Goal: Use online tool/utility: Utilize a website feature to perform a specific function

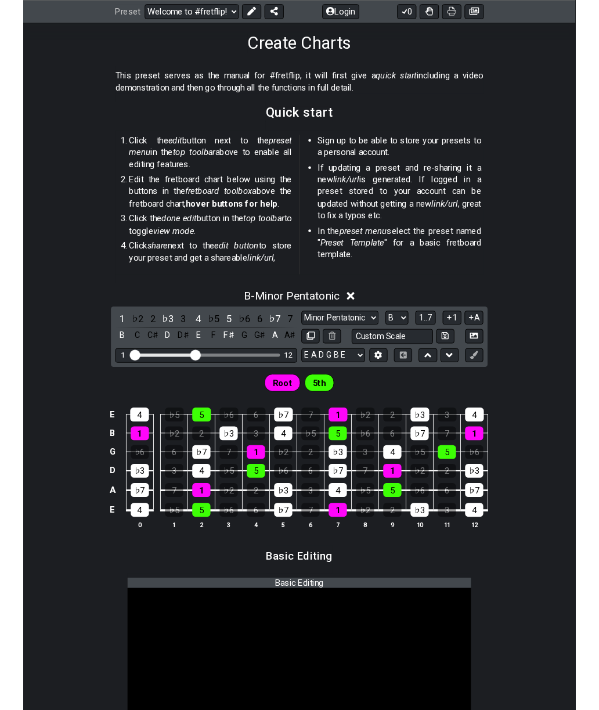
scroll to position [187, 0]
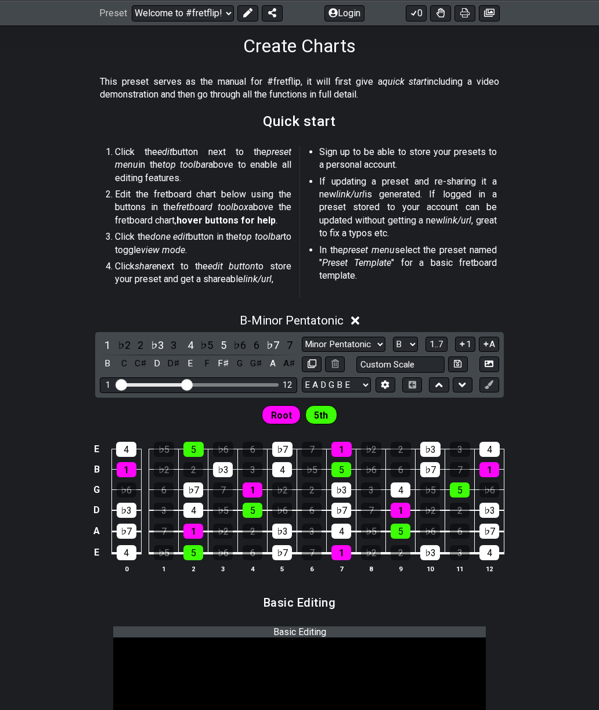
click at [125, 442] on div "4" at bounding box center [126, 449] width 20 height 15
click at [128, 435] on td "4" at bounding box center [126, 439] width 30 height 20
click at [122, 551] on div "4" at bounding box center [127, 552] width 20 height 15
click at [122, 550] on div "4" at bounding box center [127, 552] width 20 height 15
click at [134, 546] on div "4" at bounding box center [127, 552] width 20 height 15
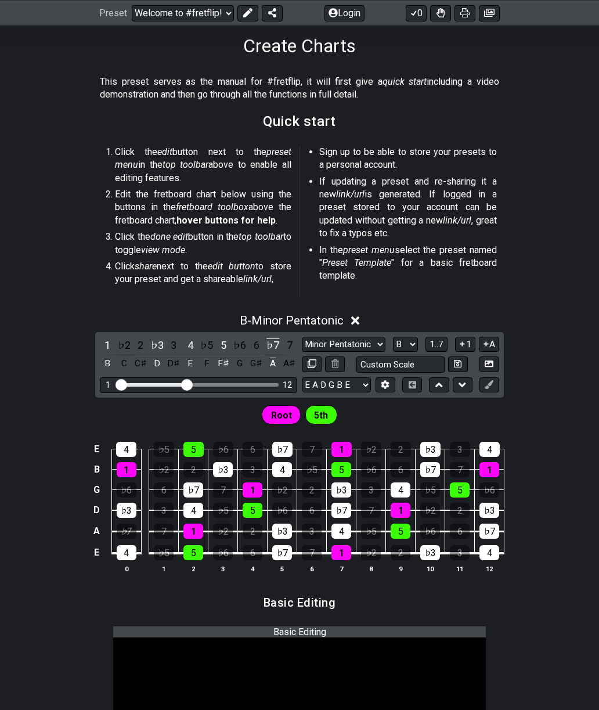
click at [134, 545] on div "4" at bounding box center [127, 552] width 20 height 15
click at [494, 364] on icon at bounding box center [489, 364] width 9 height 6
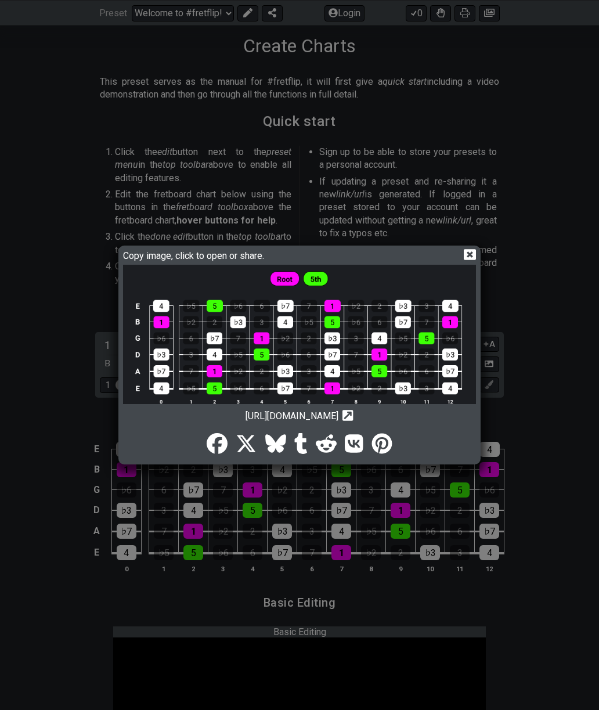
click at [471, 261] on icon at bounding box center [470, 255] width 12 height 12
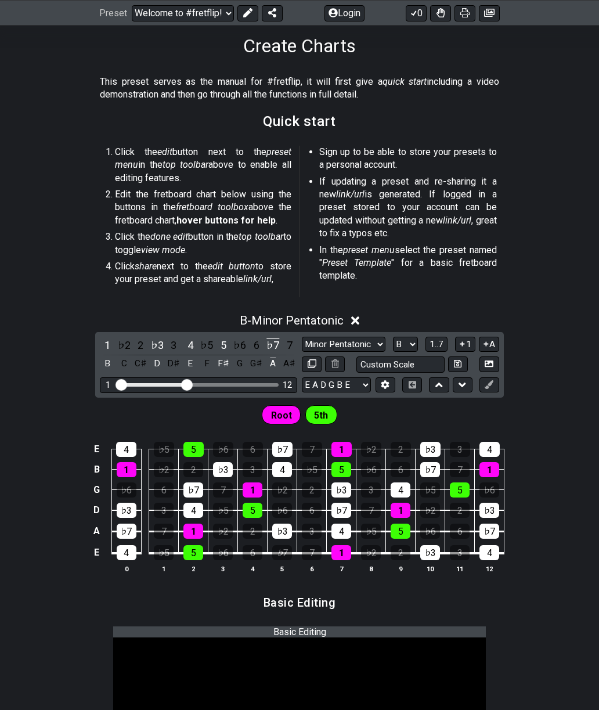
click at [288, 550] on div "♭7" at bounding box center [282, 552] width 20 height 15
click at [349, 548] on div "1" at bounding box center [342, 552] width 20 height 15
click at [411, 524] on td "5" at bounding box center [401, 520] width 30 height 21
click at [438, 553] on div "♭3" at bounding box center [430, 552] width 20 height 15
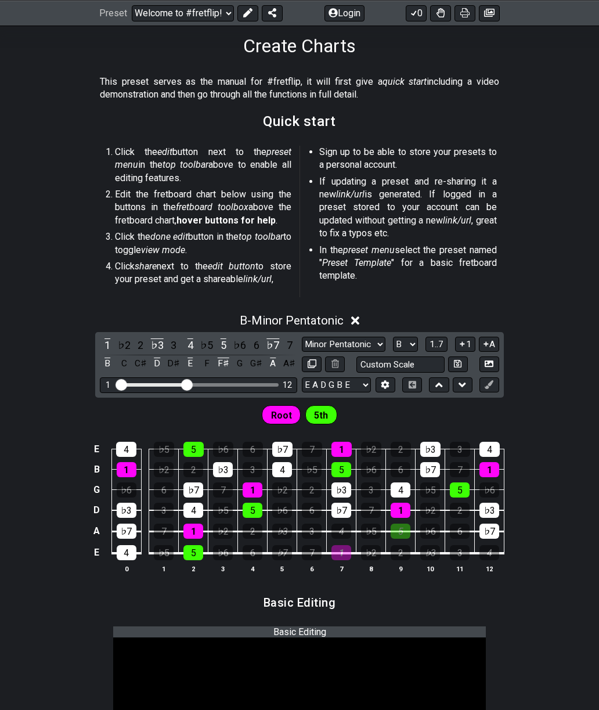
click at [491, 552] on div "4" at bounding box center [490, 552] width 20 height 15
click at [493, 508] on div "♭3" at bounding box center [490, 510] width 20 height 15
click at [491, 448] on div "4" at bounding box center [490, 449] width 20 height 15
click at [452, 496] on td "2" at bounding box center [460, 499] width 30 height 21
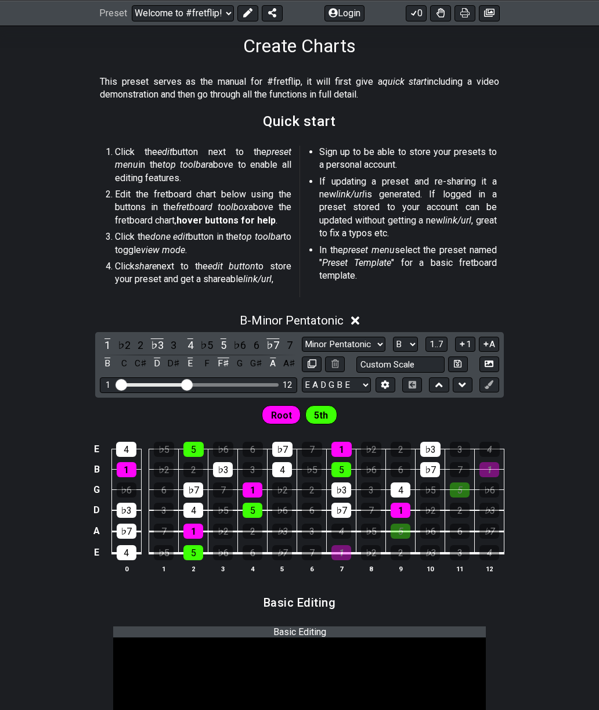
click at [462, 483] on div "5" at bounding box center [460, 490] width 20 height 15
click at [433, 442] on div "♭3" at bounding box center [430, 449] width 20 height 15
click at [398, 492] on div "4" at bounding box center [401, 490] width 20 height 15
click at [404, 516] on td "5" at bounding box center [401, 520] width 30 height 21
click at [405, 509] on div "1" at bounding box center [401, 510] width 20 height 15
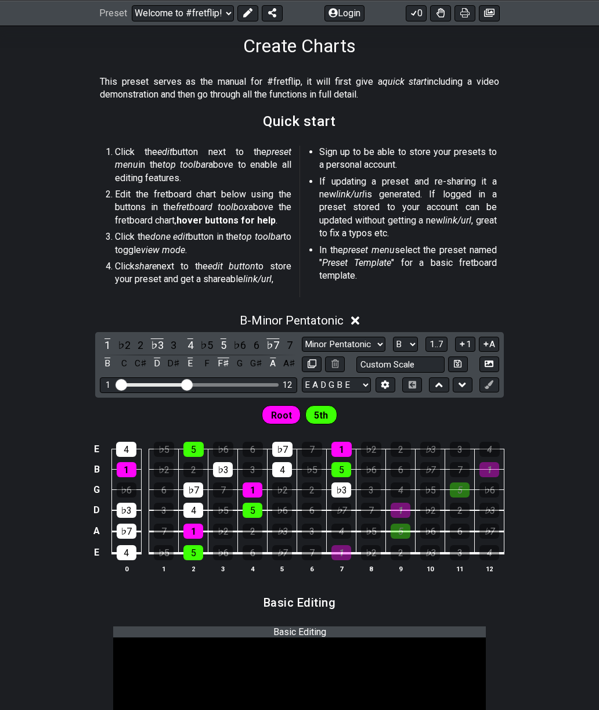
click at [341, 509] on div "♭7" at bounding box center [342, 510] width 20 height 15
click at [341, 508] on div "♭7" at bounding box center [342, 510] width 20 height 15
click at [344, 467] on div "5" at bounding box center [342, 469] width 20 height 15
click at [287, 470] on div "4" at bounding box center [282, 469] width 20 height 15
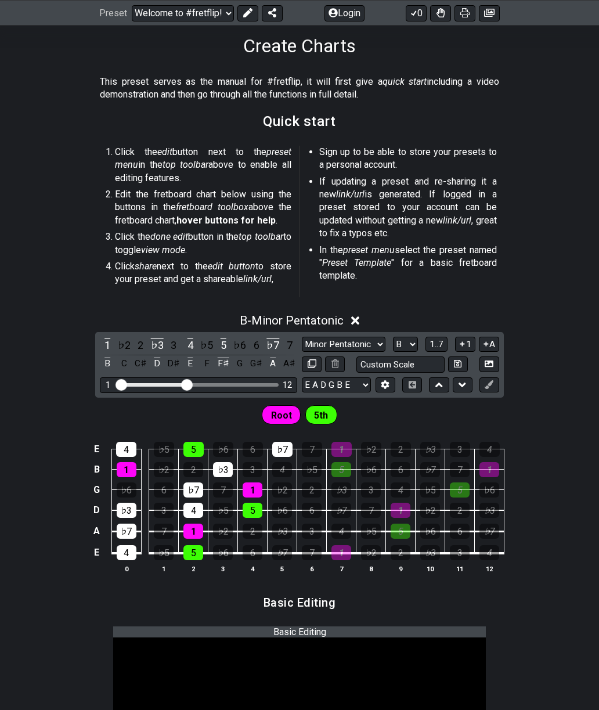
click at [286, 470] on div "4" at bounding box center [282, 469] width 20 height 15
click at [258, 513] on div "5" at bounding box center [253, 510] width 20 height 15
click at [257, 513] on div "5" at bounding box center [253, 510] width 20 height 15
click at [222, 470] on div "♭3" at bounding box center [223, 469] width 20 height 15
click at [198, 445] on div "5" at bounding box center [193, 449] width 20 height 15
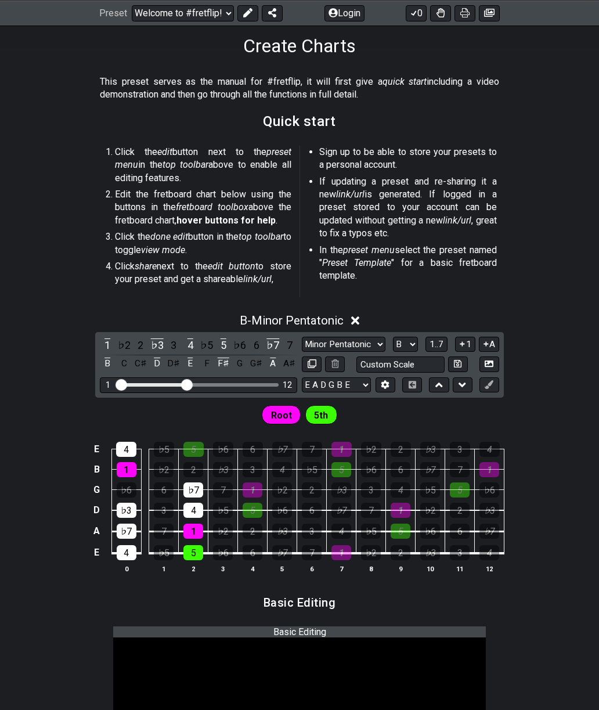
click at [205, 483] on td "♭7" at bounding box center [194, 479] width 30 height 20
click at [196, 506] on div "4" at bounding box center [193, 510] width 20 height 15
click at [131, 469] on div "1" at bounding box center [127, 469] width 20 height 15
click at [127, 444] on div "4" at bounding box center [126, 449] width 20 height 15
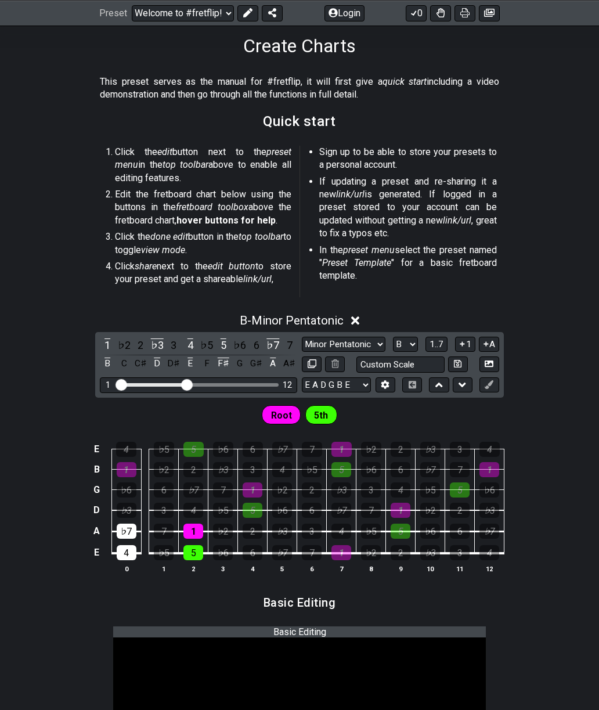
click at [127, 503] on div "♭3" at bounding box center [127, 510] width 20 height 15
click at [416, 346] on select "A♭ A A♯ B♭ B C C♯ D♭ D D♯ E♭ E F F♯ G♭ G G♯" at bounding box center [405, 345] width 25 height 16
select select "C"
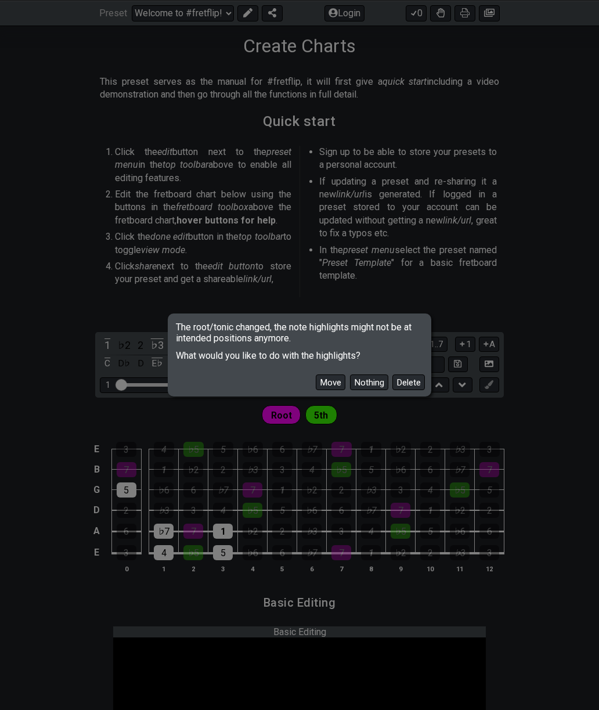
click at [337, 384] on button "Move" at bounding box center [331, 383] width 30 height 16
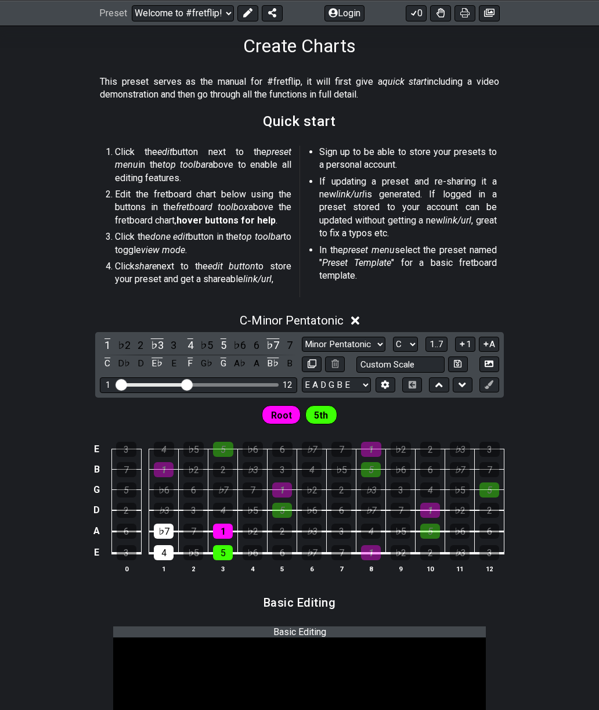
click at [131, 493] on div "5" at bounding box center [127, 490] width 20 height 15
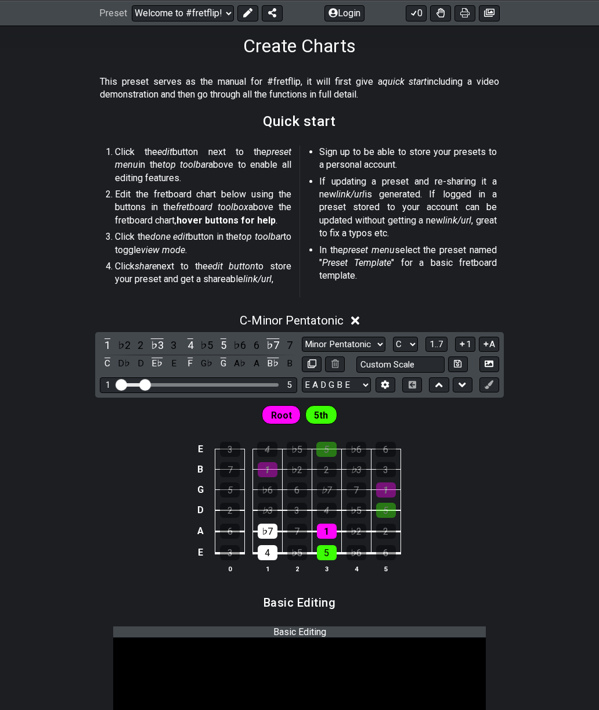
click at [295, 384] on div "1 5" at bounding box center [198, 385] width 197 height 16
click at [492, 362] on icon at bounding box center [489, 363] width 9 height 9
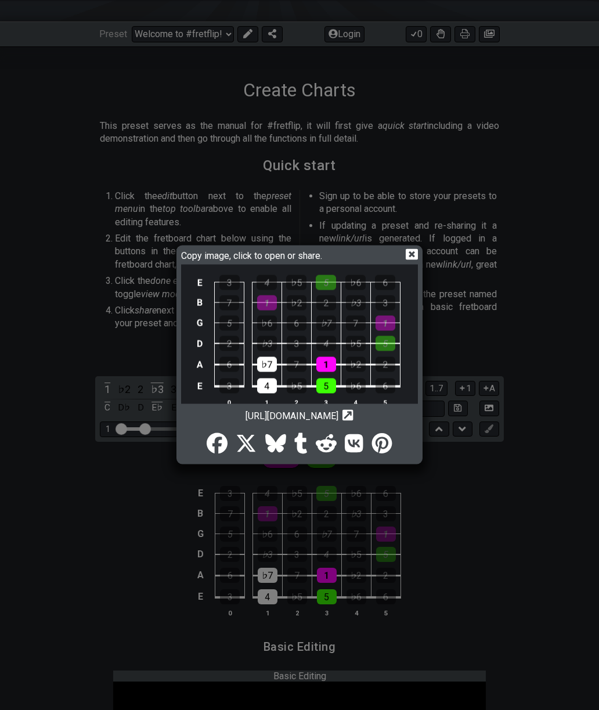
scroll to position [30, 0]
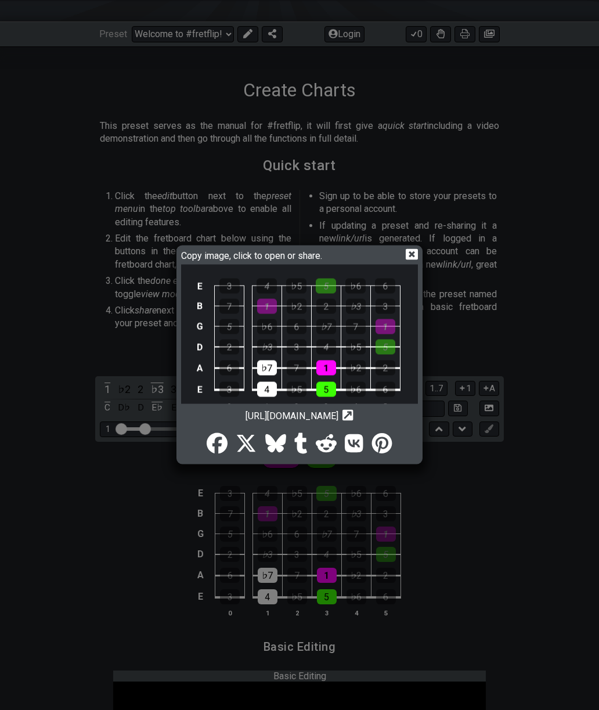
click at [413, 261] on icon at bounding box center [412, 255] width 12 height 12
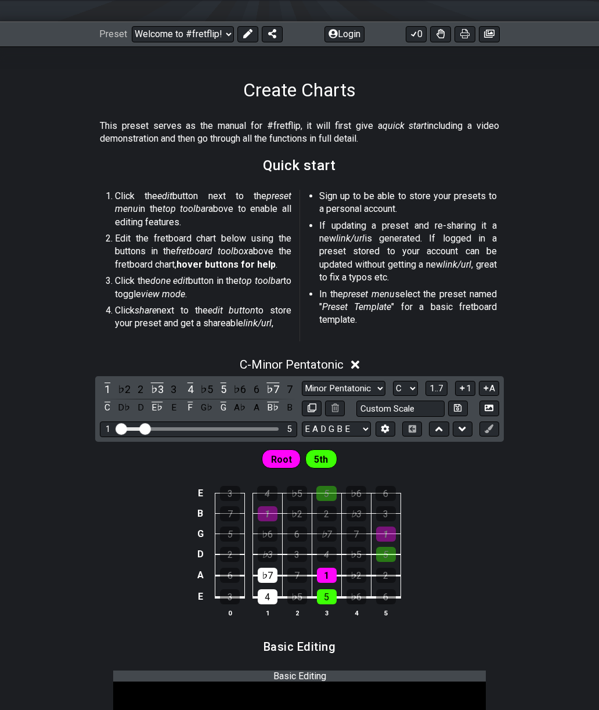
scroll to position [143, 0]
click at [281, 458] on span "Root" at bounding box center [281, 459] width 21 height 17
click at [324, 455] on span "5th" at bounding box center [321, 459] width 14 height 17
click at [457, 407] on icon at bounding box center [458, 408] width 8 height 9
click at [493, 407] on icon at bounding box center [489, 408] width 9 height 9
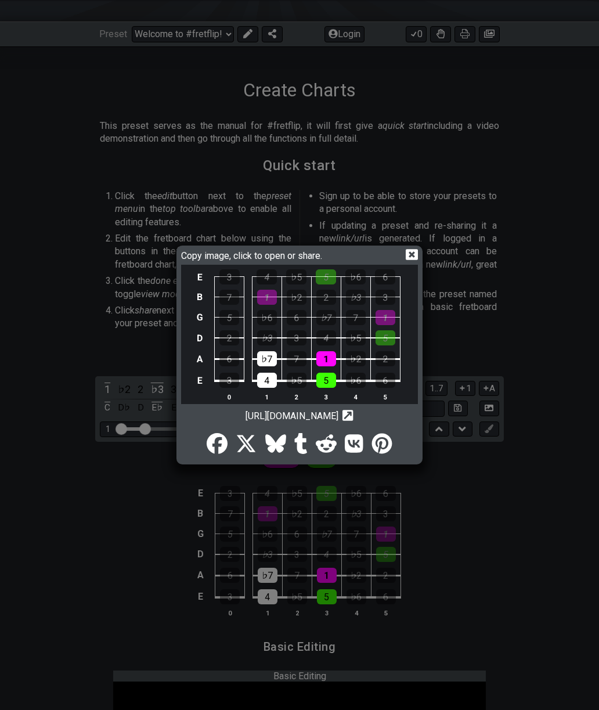
scroll to position [23, 0]
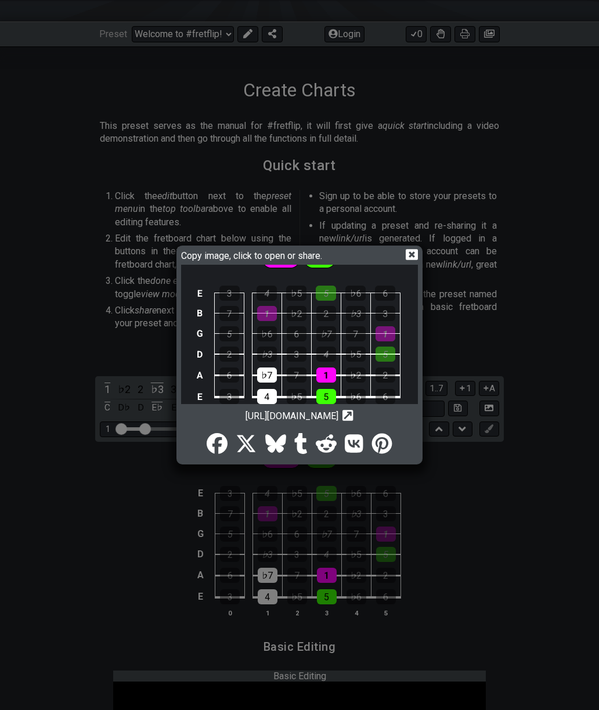
click at [412, 261] on icon at bounding box center [412, 255] width 12 height 12
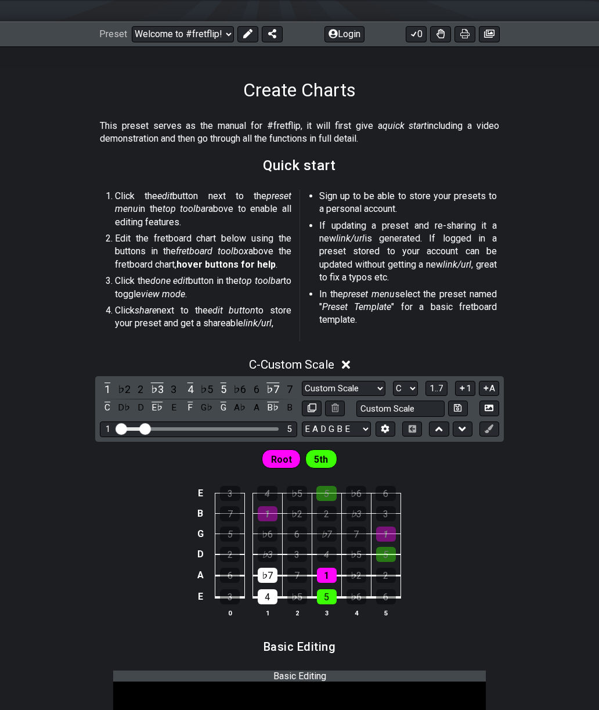
click at [441, 433] on icon at bounding box center [439, 429] width 8 height 12
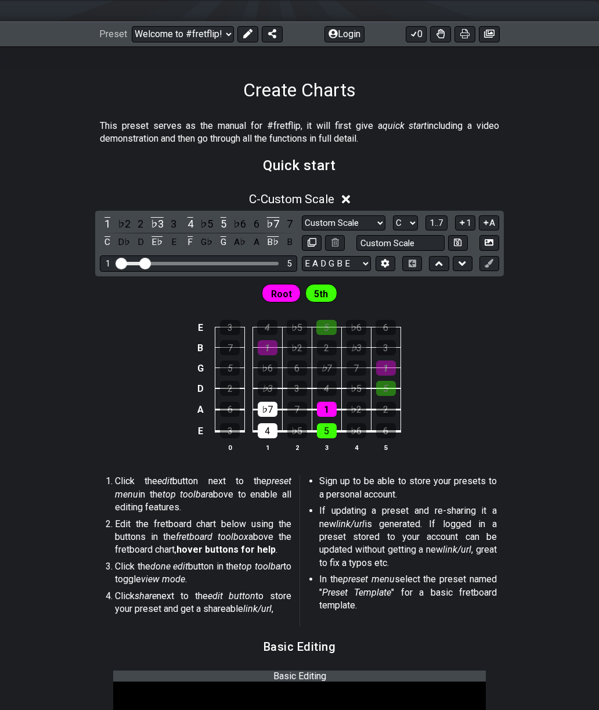
click at [467, 267] on button at bounding box center [463, 264] width 20 height 16
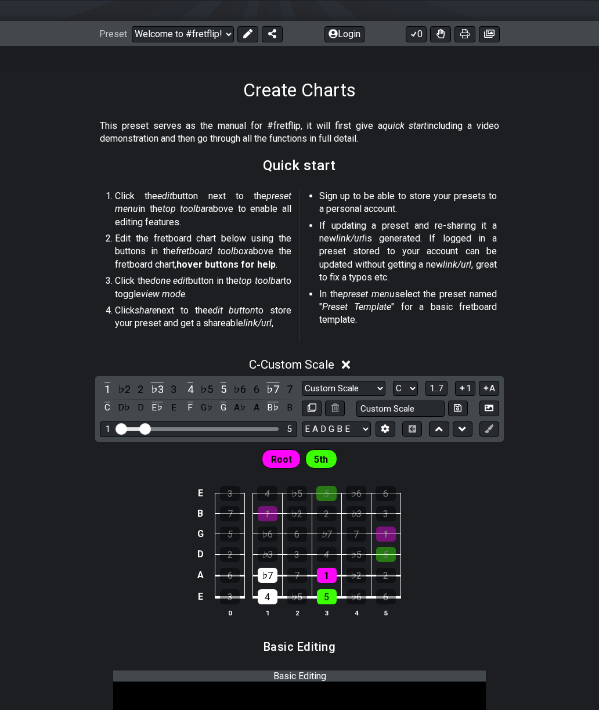
click at [385, 430] on icon at bounding box center [385, 428] width 8 height 9
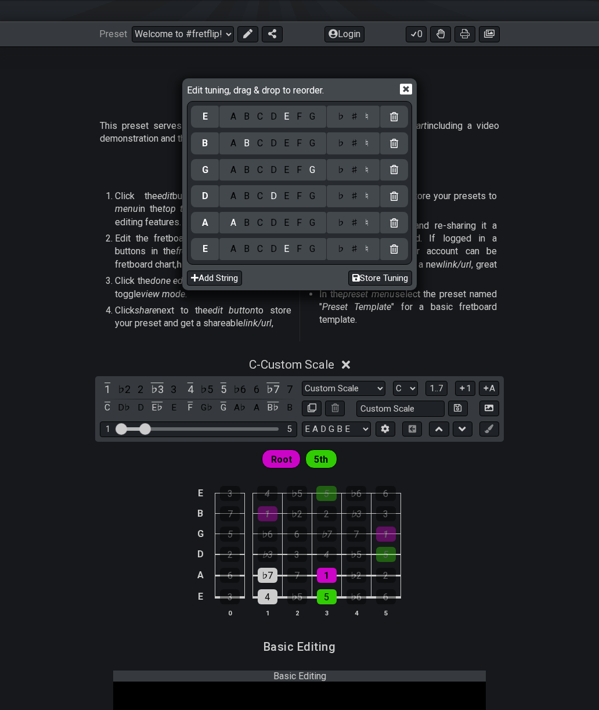
click at [391, 431] on div "Edit tuning, drag & drop to reorder. E A B C D E F G ♭ ♯ ♮ B A B C D E F G ♭ ♯ …" at bounding box center [299, 355] width 599 height 710
click at [547, 244] on div "Edit tuning, drag & drop to reorder. E A B C D E F G ♭ ♯ ♮ B A B C D E F G ♭ ♯ …" at bounding box center [299, 355] width 599 height 710
click at [408, 89] on icon at bounding box center [406, 89] width 12 height 12
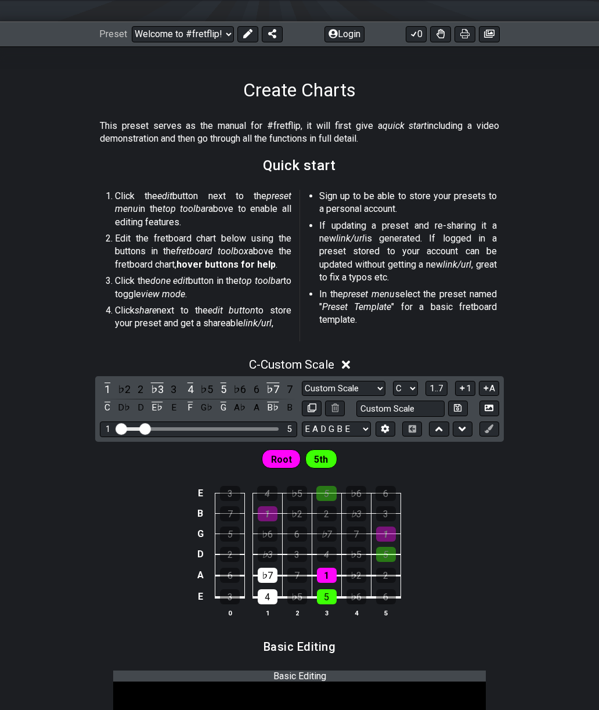
click at [373, 390] on select "Minor Pentatonic Custom Scale Minor Pentatonic Major Pentatonic Minor Blues Maj…" at bounding box center [344, 389] width 84 height 16
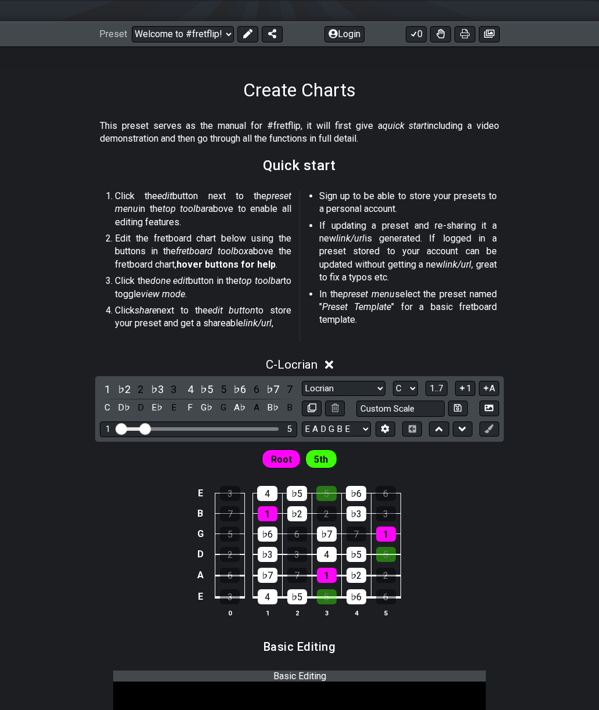
click at [373, 386] on select "Minor Pentatonic Custom Scale Minor Pentatonic Major Pentatonic Minor Blues Maj…" at bounding box center [344, 389] width 84 height 16
select select "Minor Pentatonic"
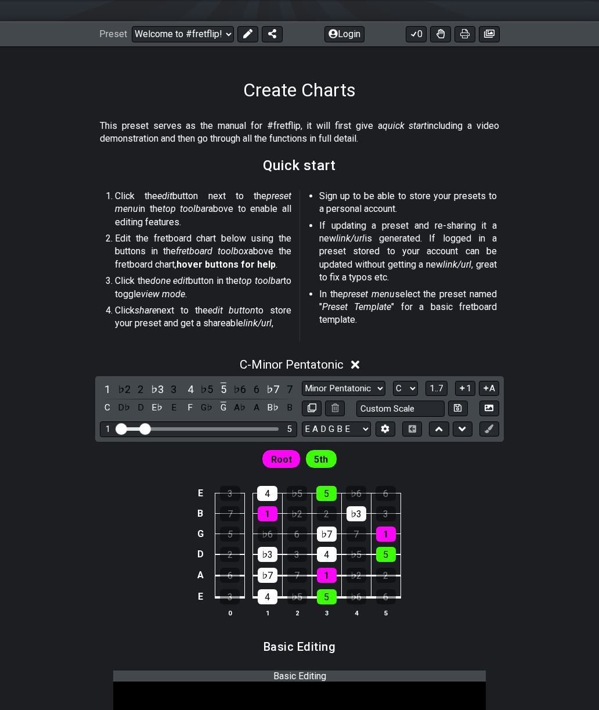
click at [225, 533] on div "5" at bounding box center [230, 534] width 20 height 15
click at [328, 534] on div "♭7" at bounding box center [327, 534] width 20 height 15
click at [271, 553] on div "♭3" at bounding box center [268, 554] width 20 height 15
click at [330, 557] on div "4" at bounding box center [327, 554] width 20 height 15
click at [391, 557] on div "5" at bounding box center [386, 554] width 20 height 15
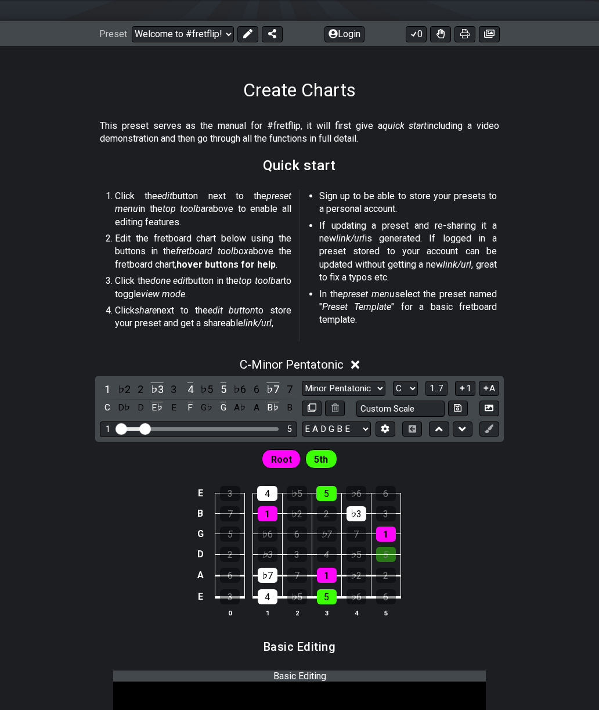
click at [391, 557] on div "5" at bounding box center [386, 554] width 20 height 15
click at [357, 517] on div "♭3" at bounding box center [357, 513] width 20 height 15
click at [325, 494] on div "5" at bounding box center [326, 493] width 20 height 15
click at [275, 489] on div "4" at bounding box center [267, 493] width 20 height 15
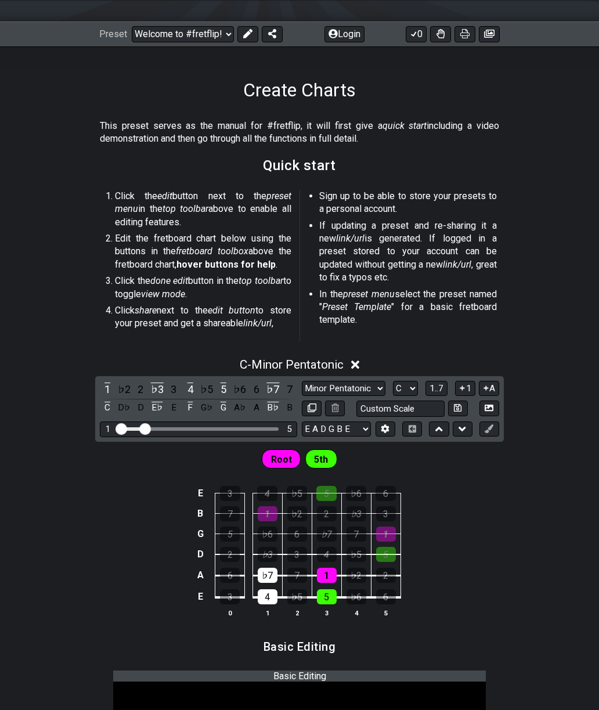
click at [486, 409] on icon at bounding box center [489, 408] width 9 height 6
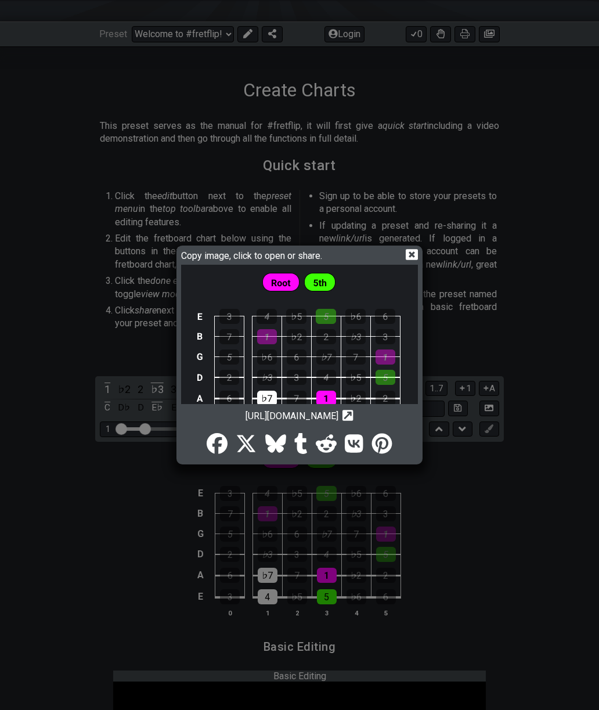
click at [329, 348] on img at bounding box center [299, 361] width 237 height 192
